Goal: Information Seeking & Learning: Learn about a topic

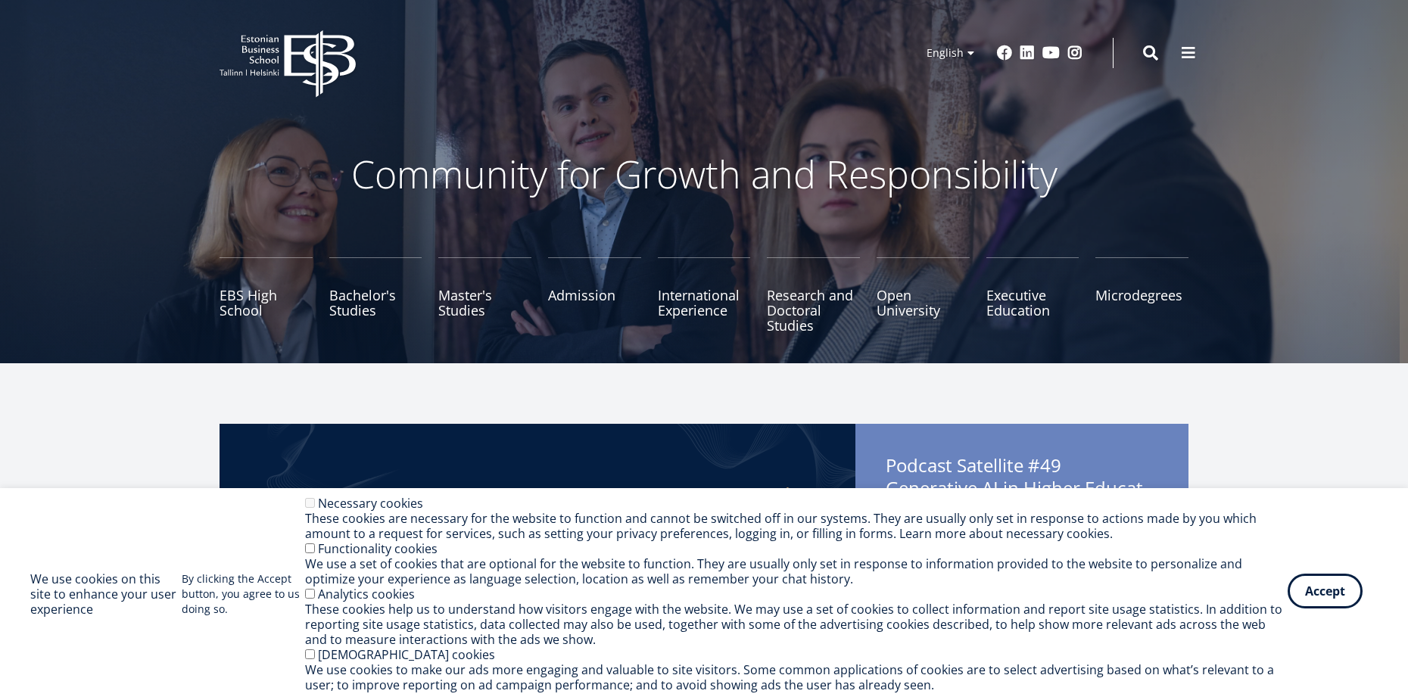
click at [1324, 589] on button "Accept" at bounding box center [1325, 591] width 75 height 35
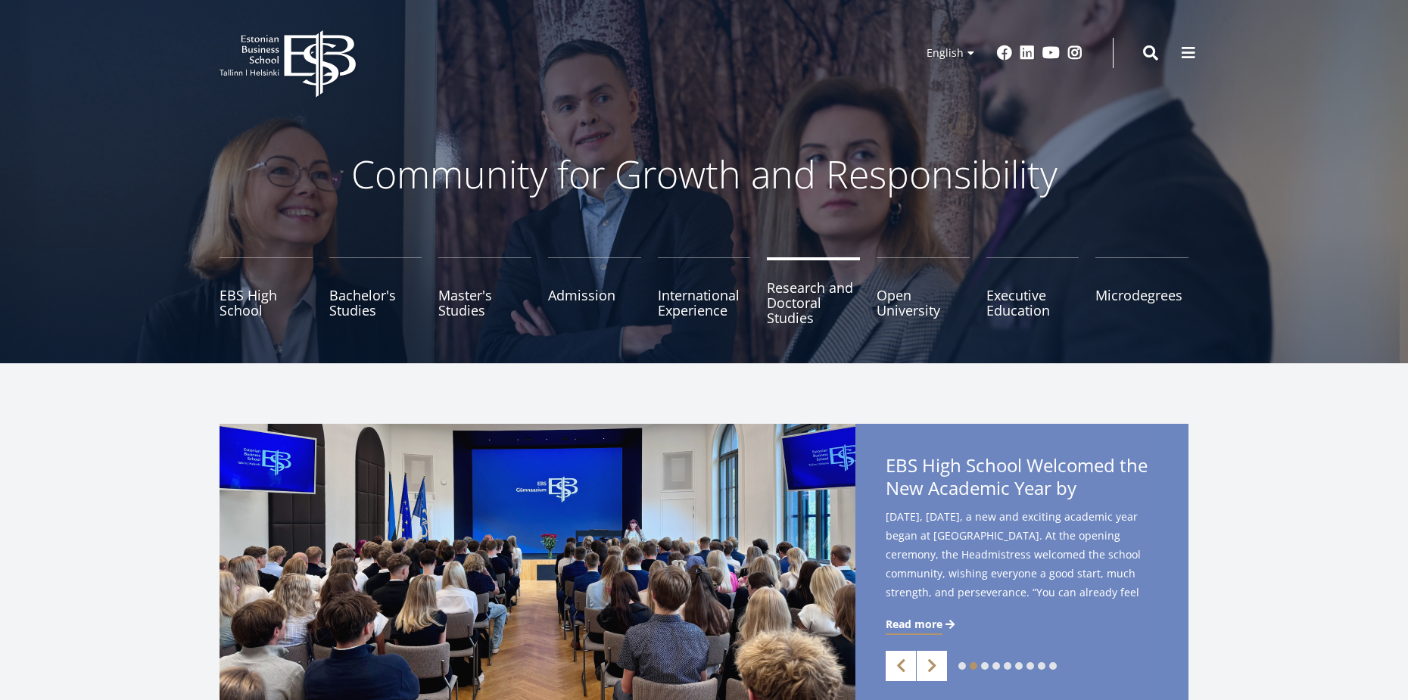
click at [812, 298] on link "Research and Doctoral Studies" at bounding box center [813, 295] width 93 height 76
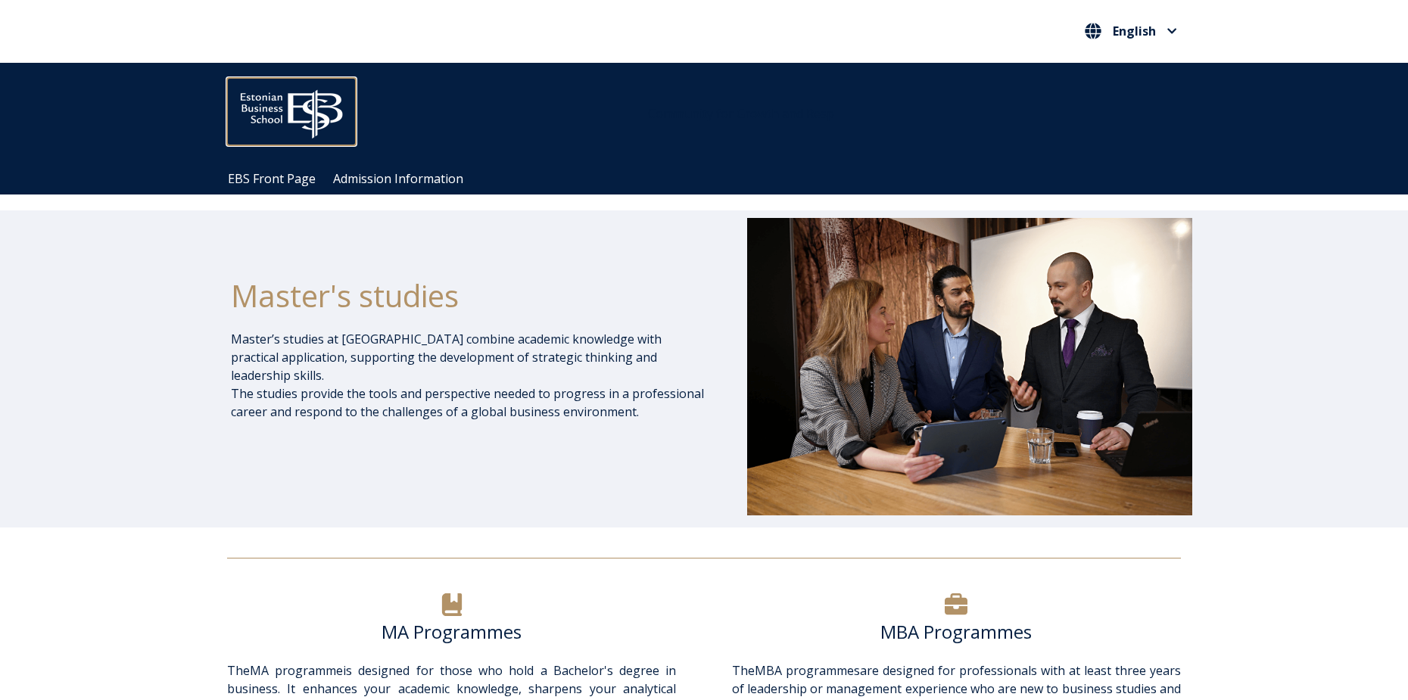
click at [288, 106] on img at bounding box center [291, 110] width 129 height 65
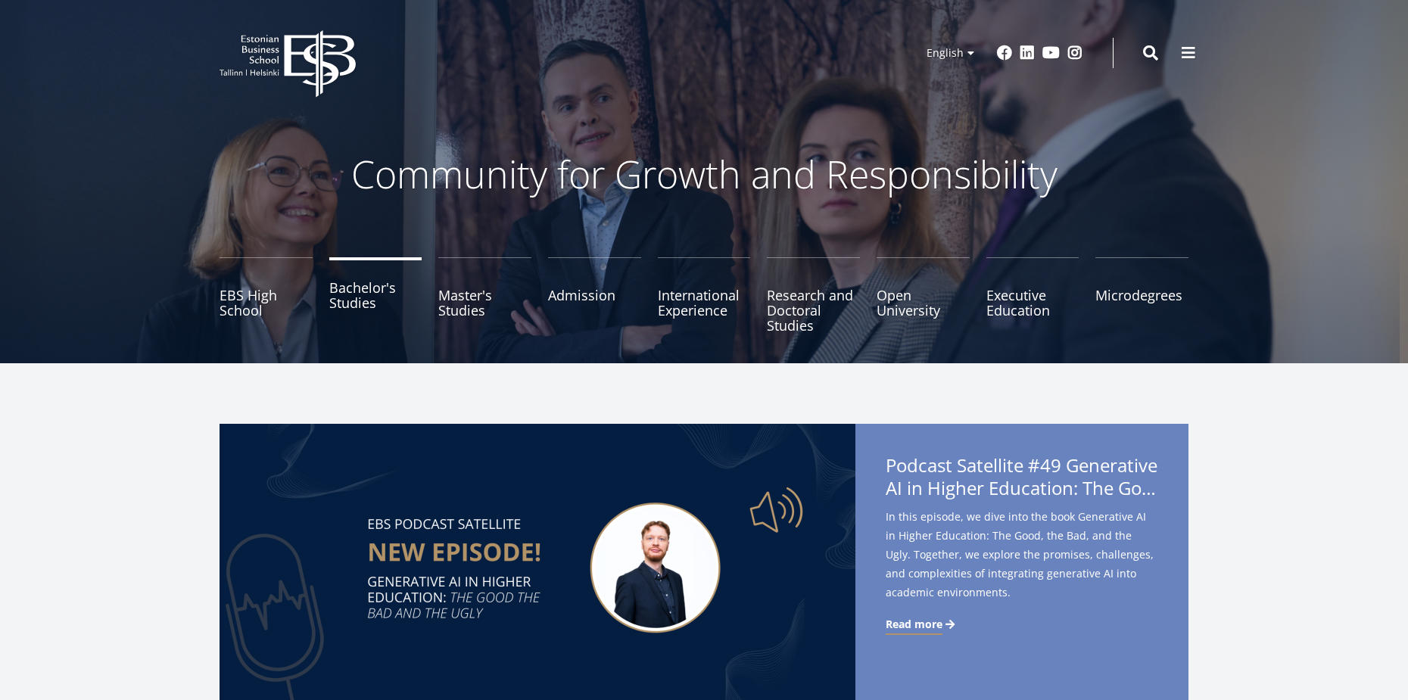
click at [378, 301] on link "Bachelor's Studies" at bounding box center [375, 295] width 93 height 76
